Goal: Task Accomplishment & Management: Manage account settings

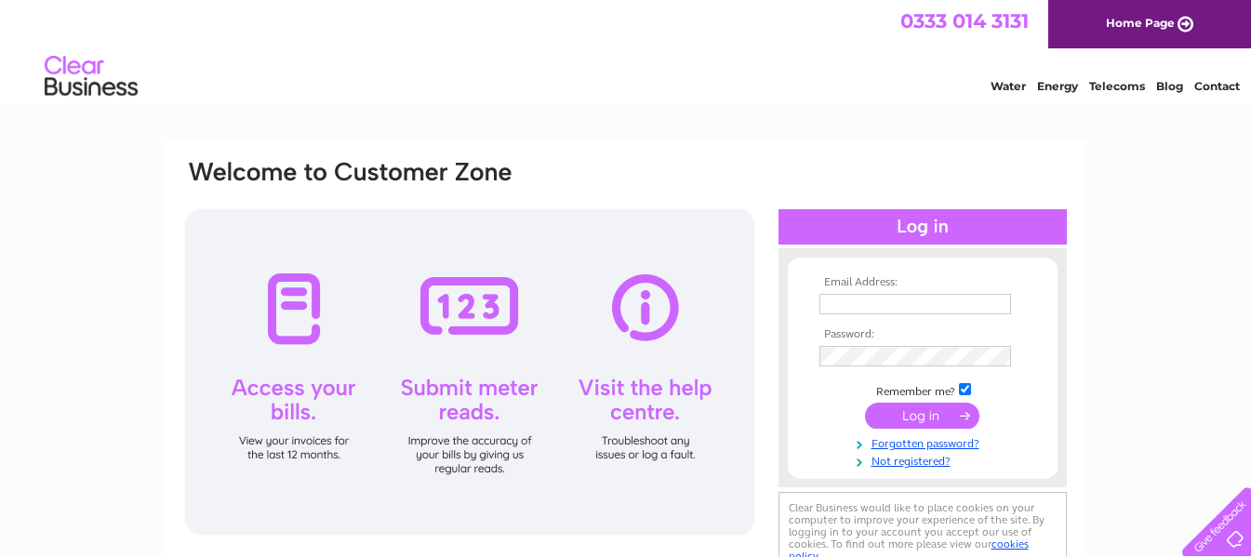
type input "[EMAIL_ADDRESS][DOMAIN_NAME]"
click at [922, 420] on input "submit" at bounding box center [922, 416] width 114 height 26
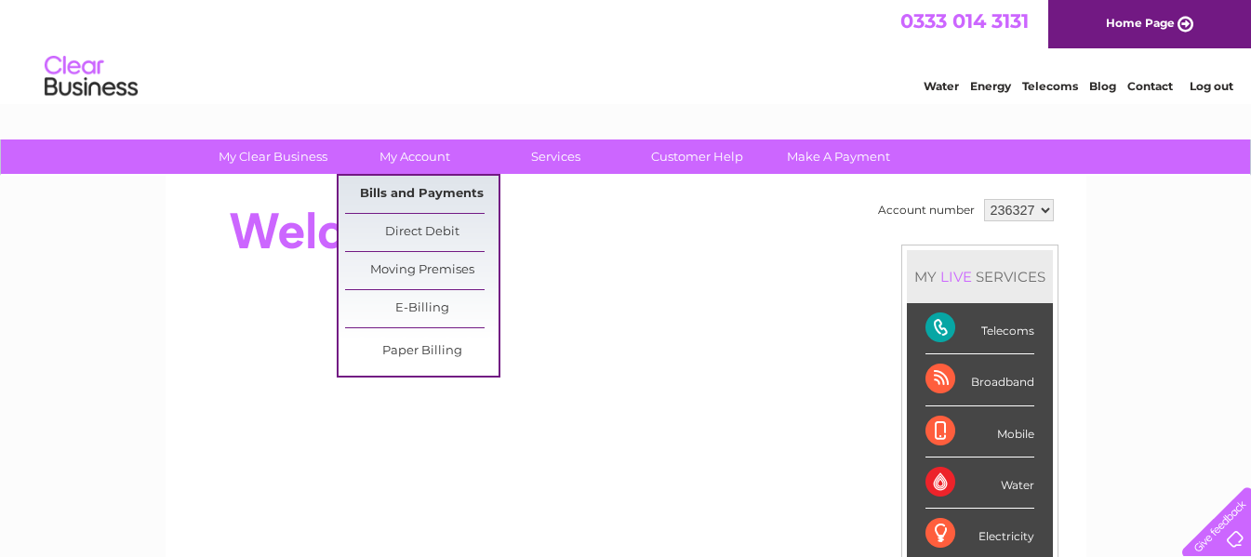
click at [423, 194] on link "Bills and Payments" at bounding box center [422, 194] width 154 height 37
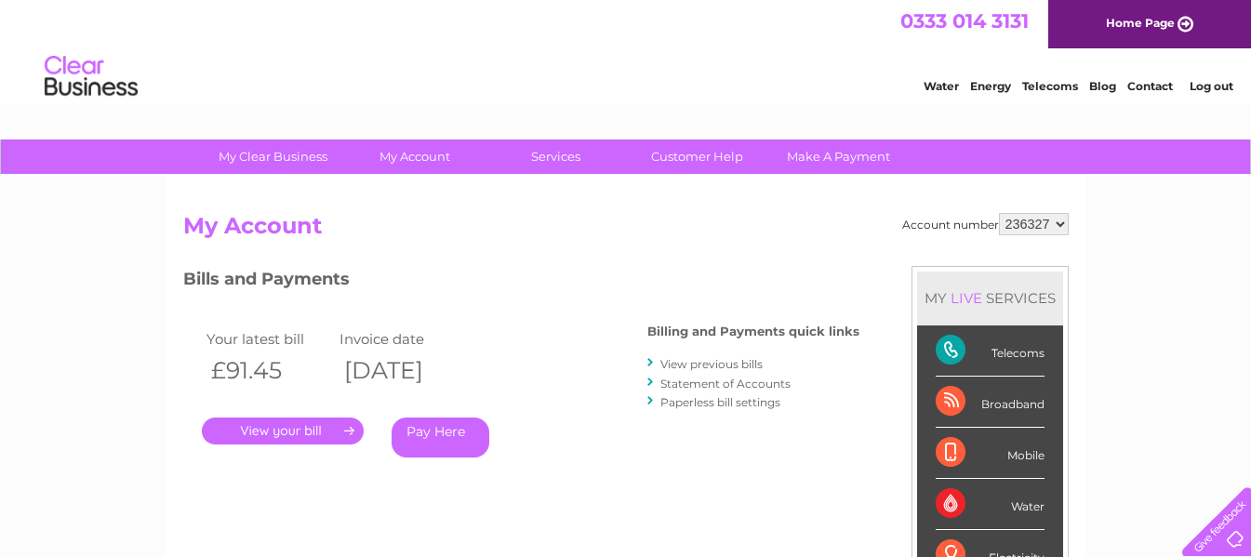
click at [1062, 226] on select "236327 442379" at bounding box center [1034, 224] width 70 height 22
select select "442379"
click at [999, 213] on select "236327 442379" at bounding box center [1034, 224] width 70 height 22
click at [306, 429] on link "." at bounding box center [283, 431] width 162 height 27
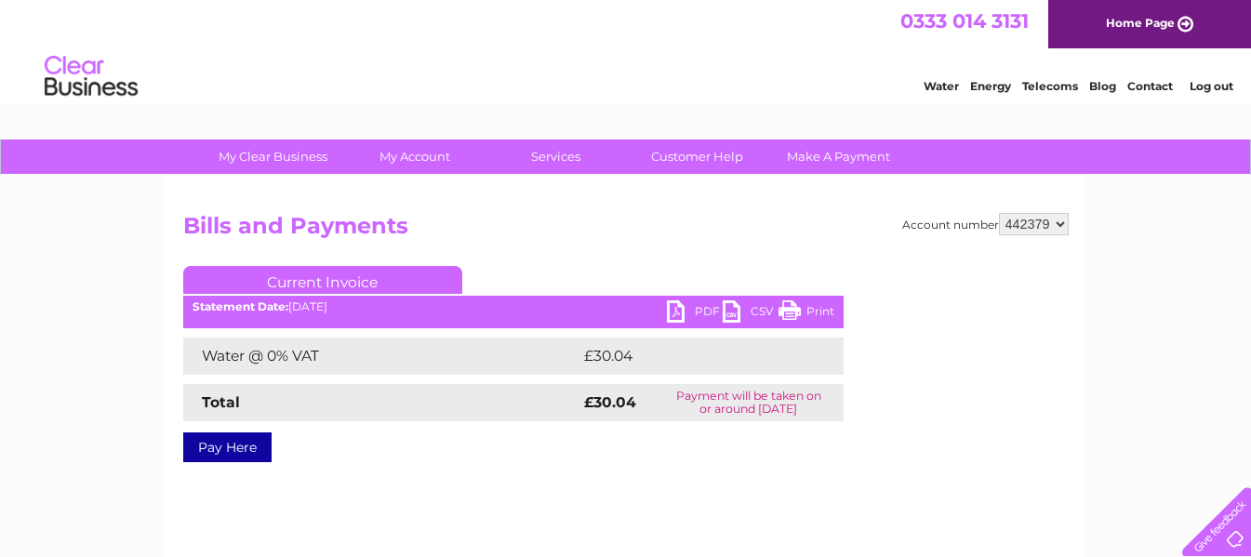
click at [808, 312] on link "Print" at bounding box center [807, 314] width 56 height 27
click at [1215, 87] on link "Log out" at bounding box center [1212, 86] width 44 height 14
